Goal: Task Accomplishment & Management: Manage account settings

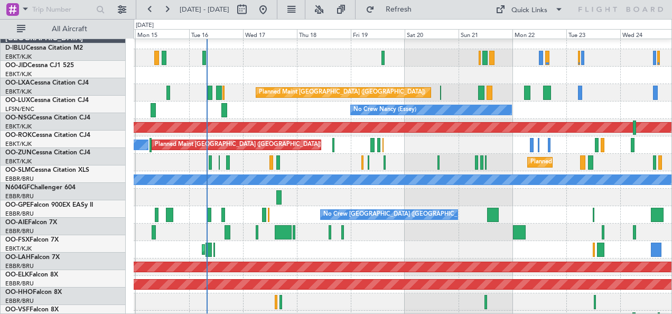
scroll to position [6, 0]
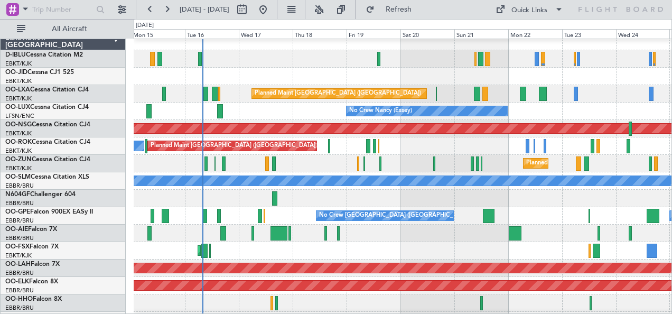
click at [216, 209] on div "No Crew [GEOGRAPHIC_DATA] ([GEOGRAPHIC_DATA] National) No Crew [GEOGRAPHIC_DATA…" at bounding box center [403, 215] width 538 height 17
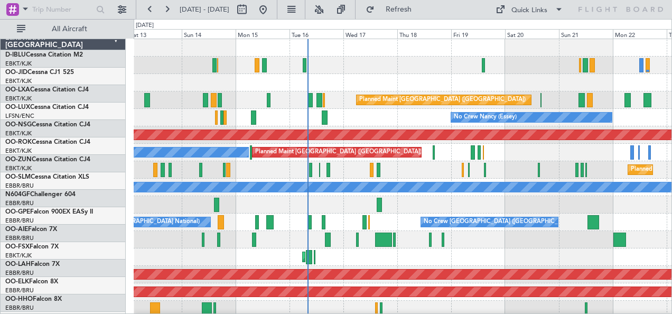
scroll to position [0, 0]
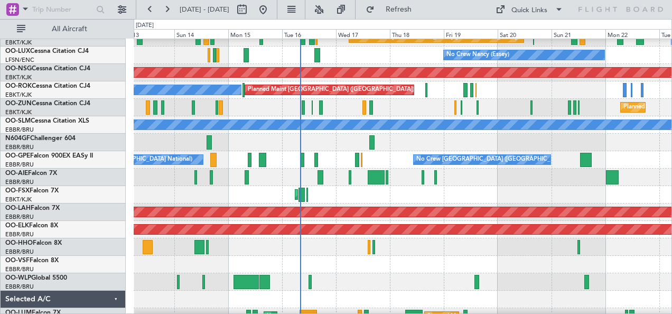
scroll to position [62, 0]
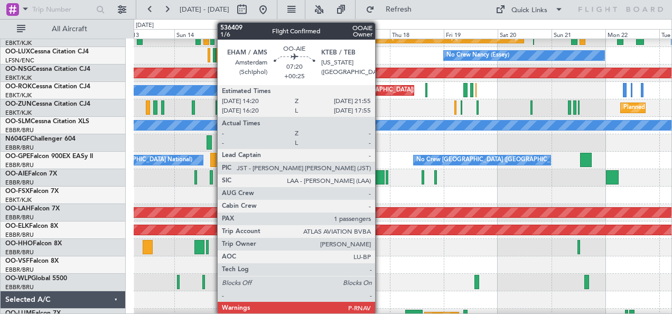
click at [380, 178] on div at bounding box center [376, 177] width 17 height 14
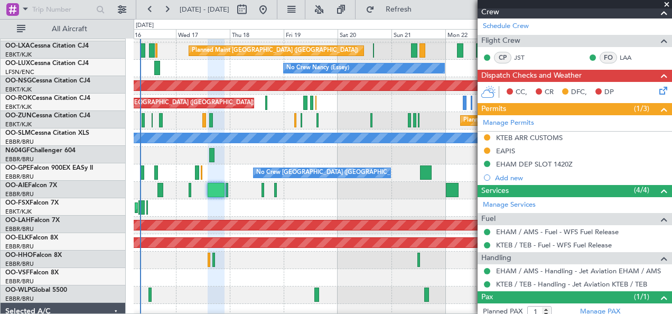
scroll to position [49, 0]
click at [297, 199] on div "AOG Maint Kortrijk-[GEOGRAPHIC_DATA]" at bounding box center [403, 207] width 538 height 17
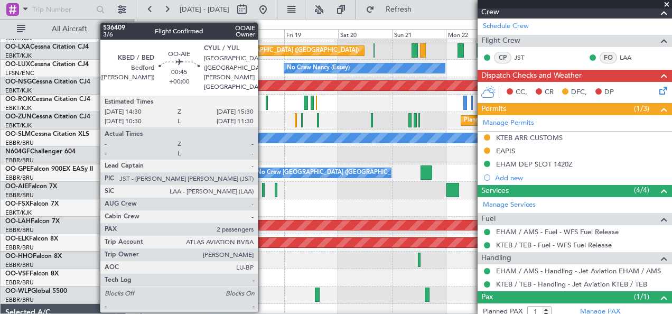
click at [263, 189] on div at bounding box center [263, 190] width 3 height 14
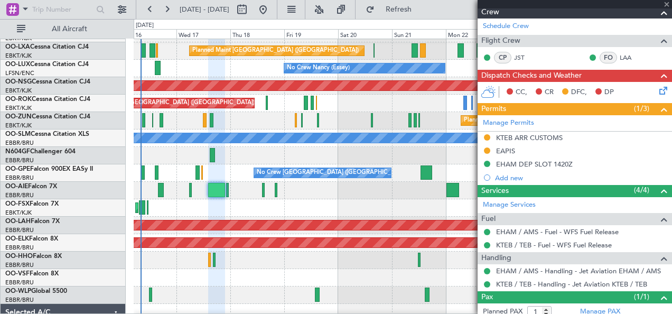
type input "2"
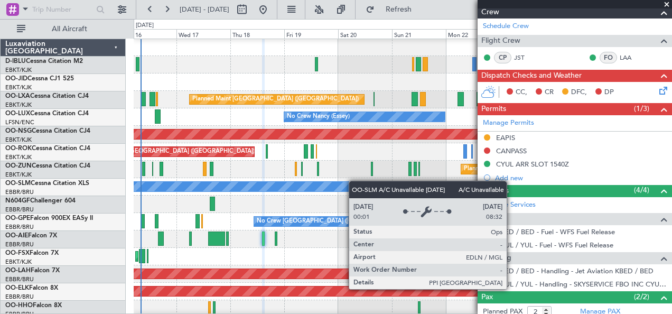
scroll to position [1, 0]
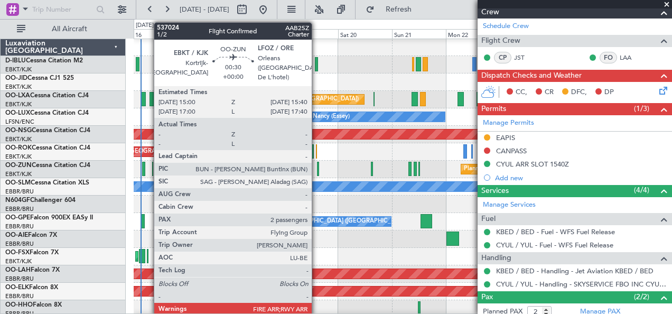
click at [317, 165] on div at bounding box center [318, 169] width 2 height 14
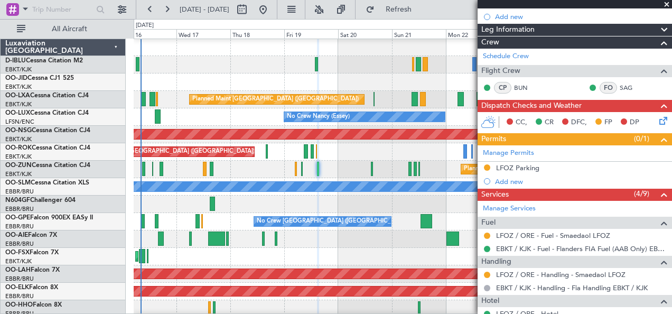
scroll to position [0, 0]
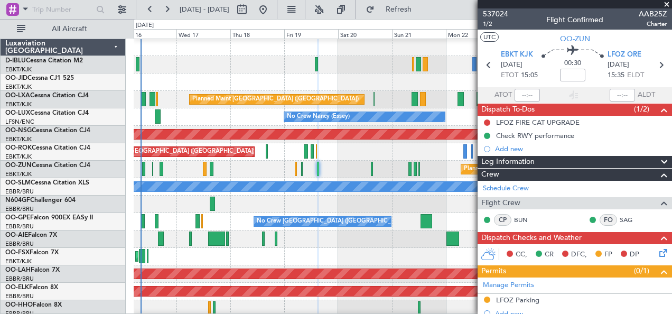
click at [436, 149] on div "Planned Maint [GEOGRAPHIC_DATA] ([GEOGRAPHIC_DATA]) Owner [GEOGRAPHIC_DATA]-[GE…" at bounding box center [403, 151] width 538 height 17
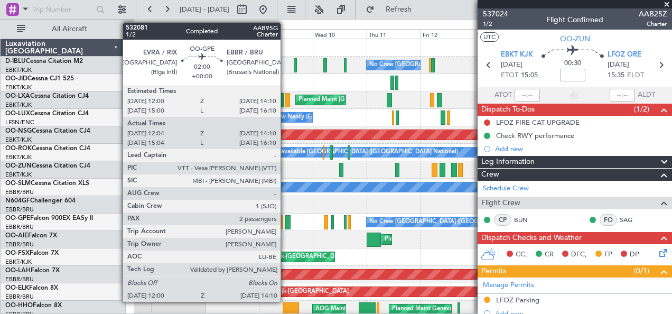
click at [286, 221] on div at bounding box center [287, 222] width 5 height 14
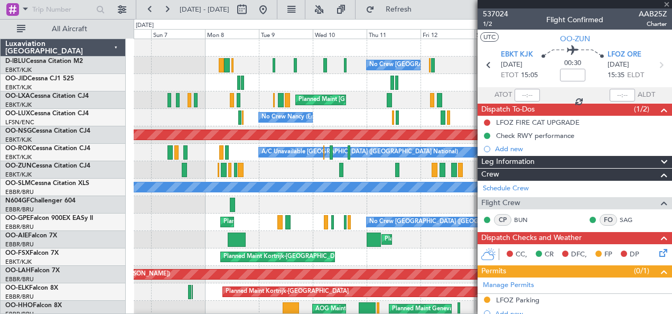
type input "12:09"
type input "14:05"
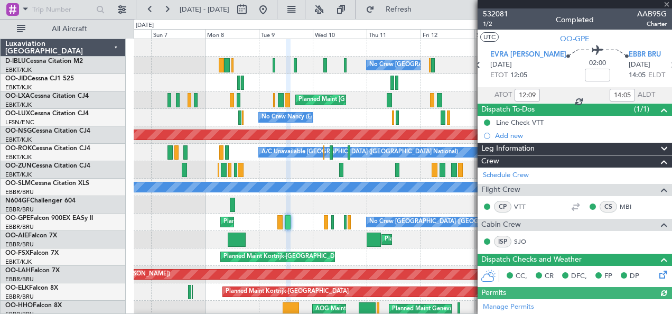
type input "15:09"
type input "16:05"
type input "12:09"
type input "14:05"
click at [505, 18] on span "532081" at bounding box center [495, 13] width 25 height 11
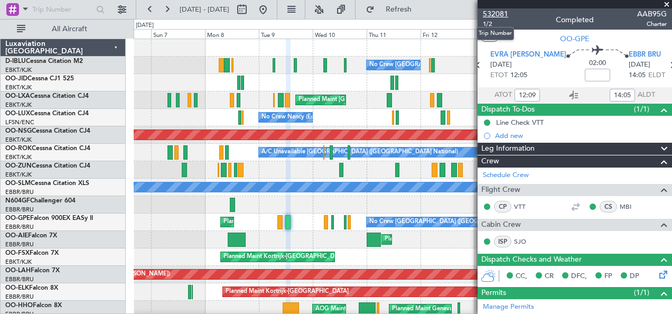
click at [496, 13] on span "532081" at bounding box center [495, 13] width 25 height 11
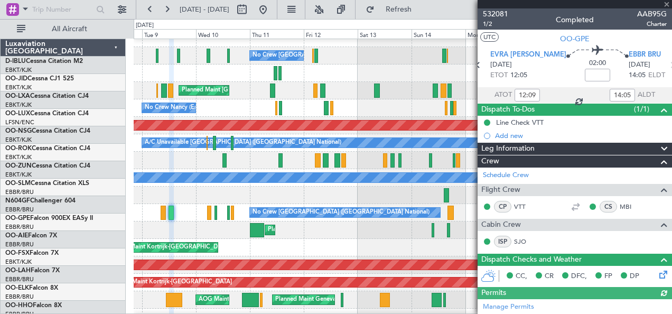
click at [183, 216] on div "Planned Maint [GEOGRAPHIC_DATA] ([GEOGRAPHIC_DATA] National) No Crew [GEOGRAPHI…" at bounding box center [403, 212] width 538 height 17
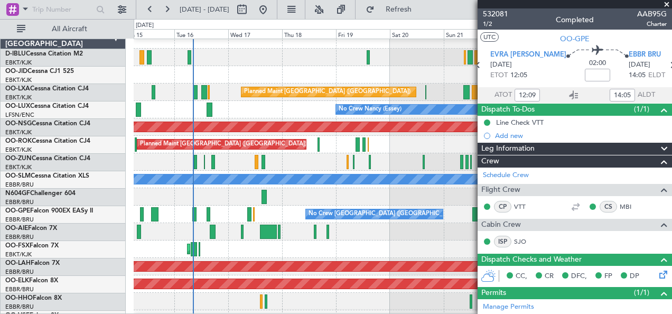
scroll to position [9, 0]
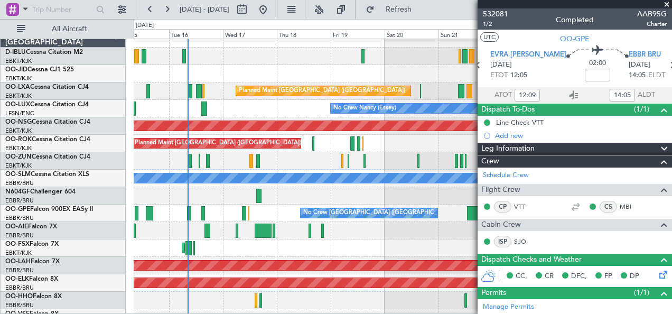
click at [322, 198] on div at bounding box center [403, 195] width 538 height 17
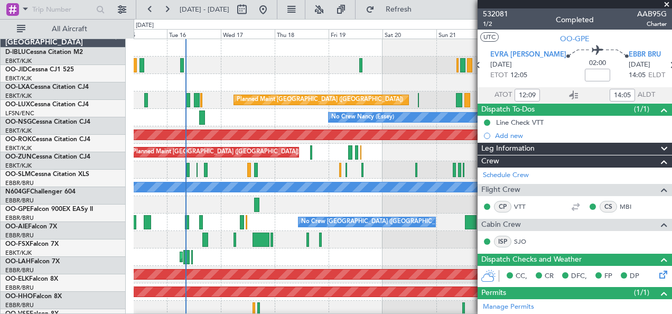
scroll to position [0, 0]
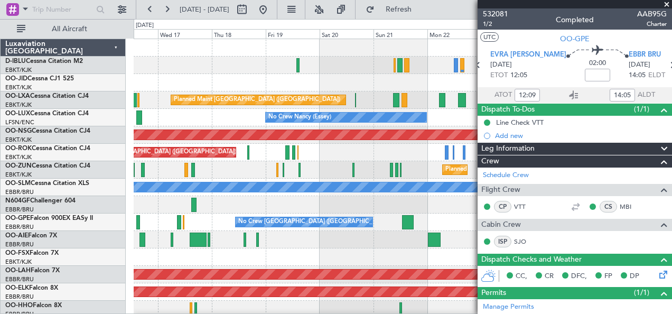
click at [294, 203] on div at bounding box center [403, 204] width 538 height 17
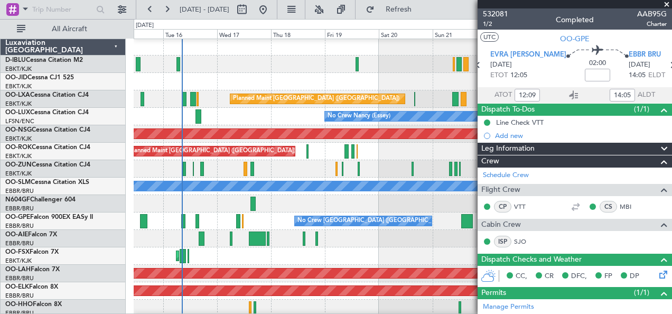
scroll to position [2, 0]
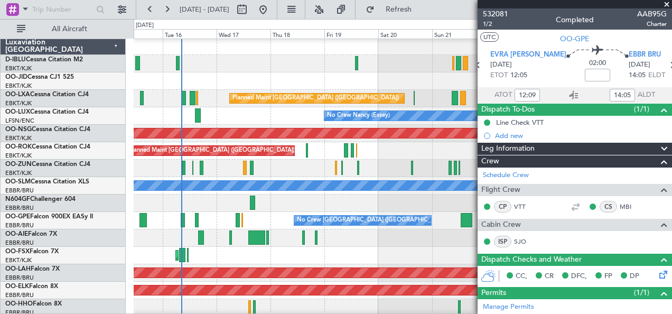
click at [220, 208] on div at bounding box center [403, 202] width 538 height 17
